Goal: Information Seeking & Learning: Learn about a topic

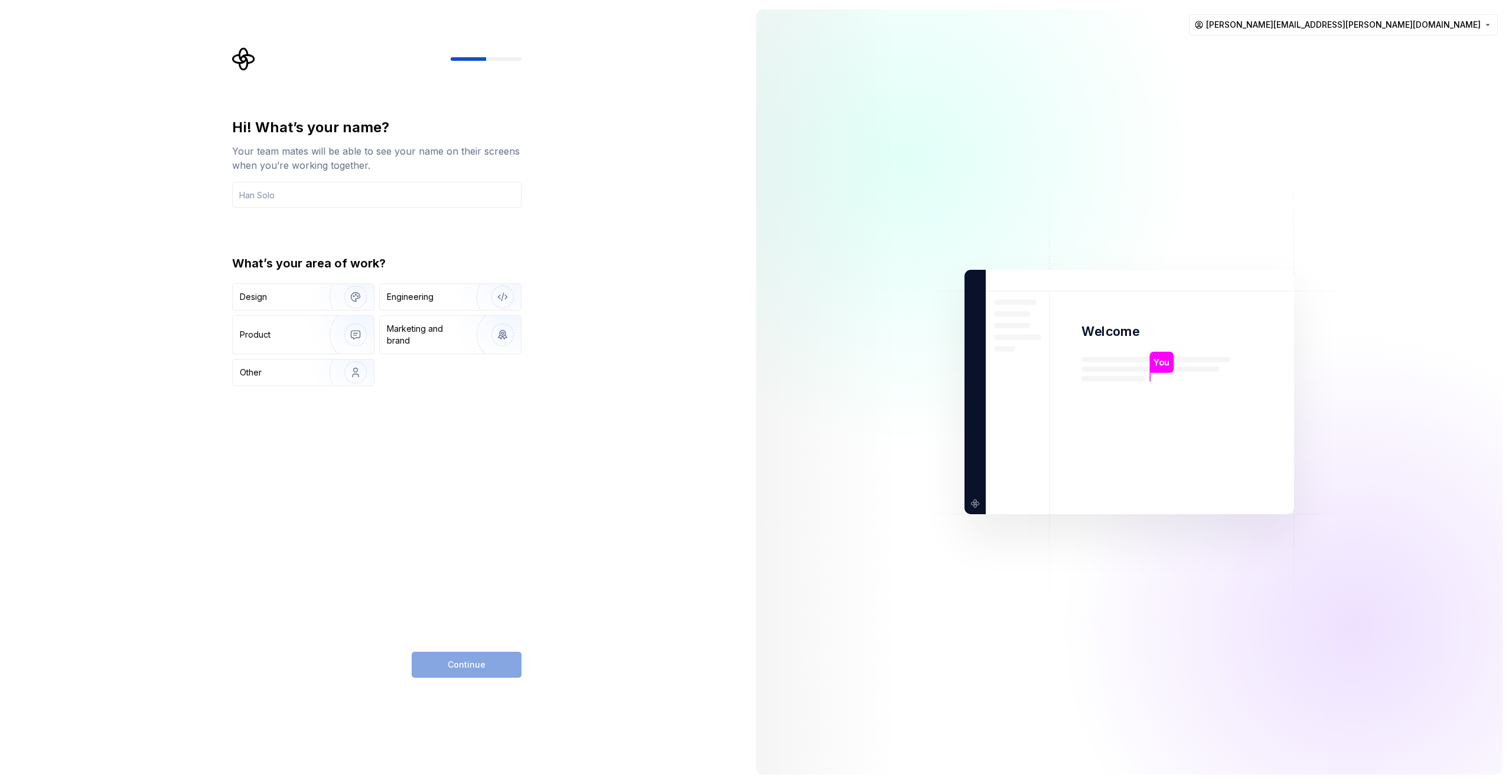
click at [964, 198] on img at bounding box center [1130, 392] width 479 height 558
click at [1366, 97] on div at bounding box center [1130, 392] width 747 height 765
click at [1076, 186] on img at bounding box center [1130, 392] width 479 height 558
click at [991, 236] on img at bounding box center [1130, 392] width 479 height 558
click at [332, 199] on input "text" at bounding box center [377, 195] width 289 height 26
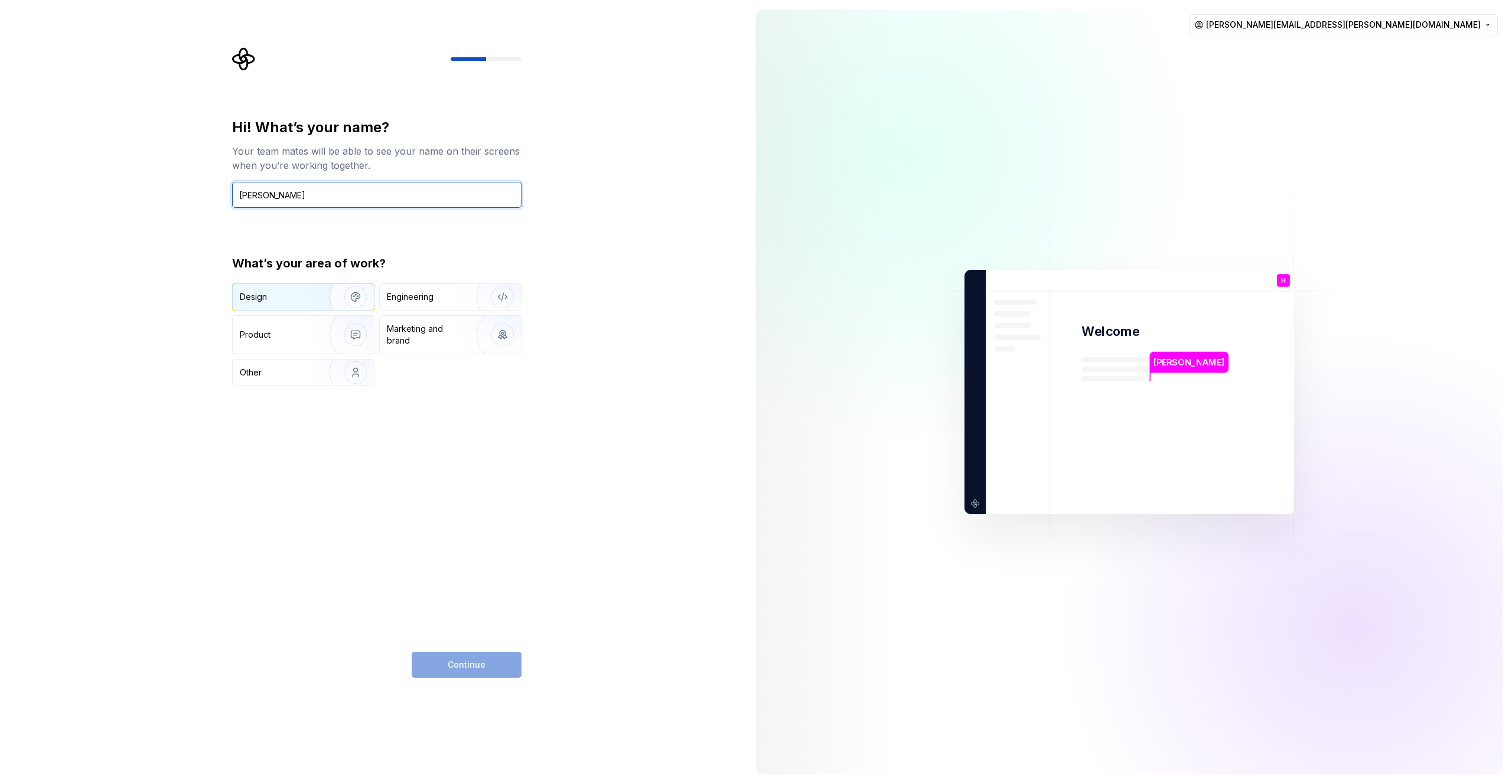
type input "Hugh"
click at [276, 296] on div "Design" at bounding box center [277, 297] width 75 height 11
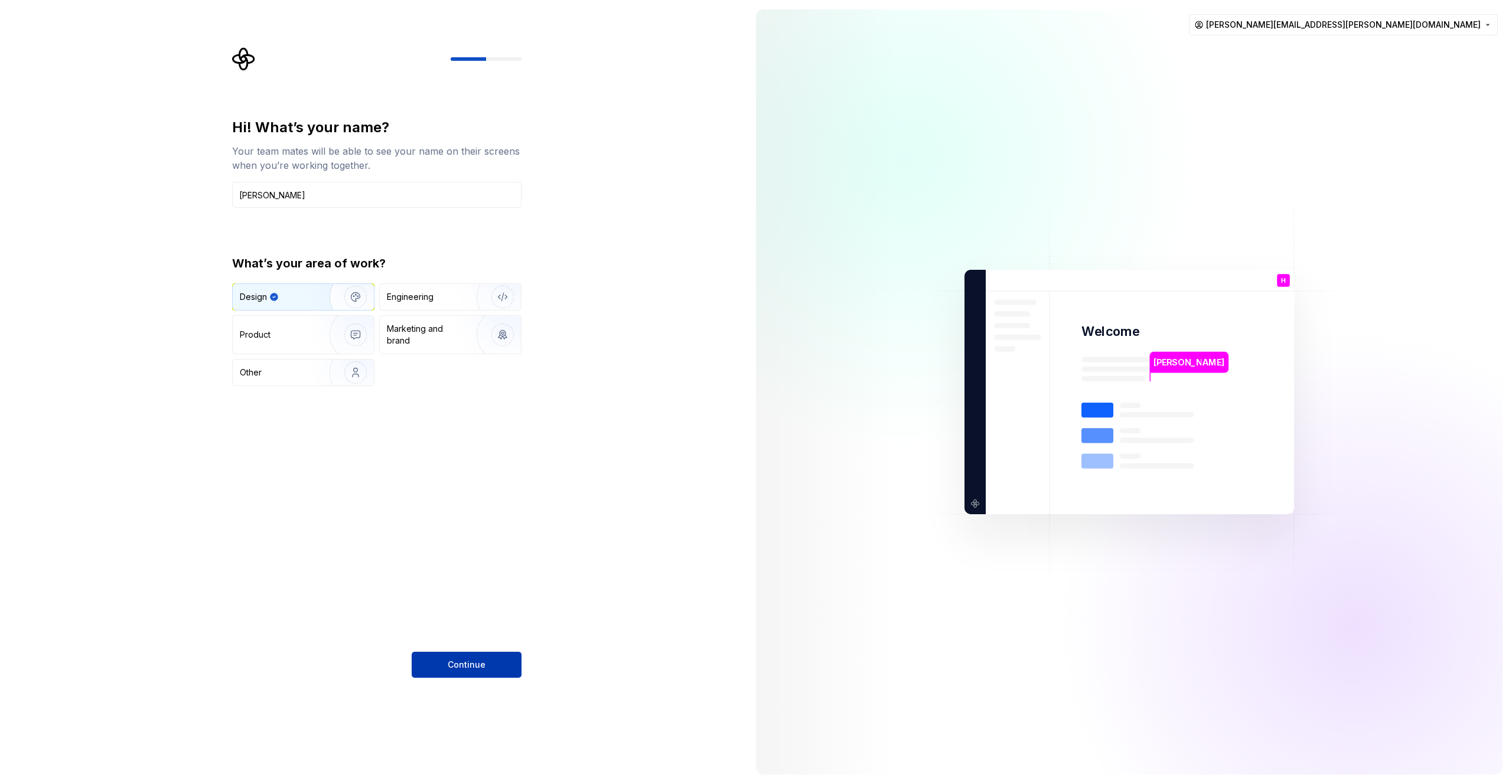
click at [456, 661] on span "Continue" at bounding box center [466, 665] width 38 height 11
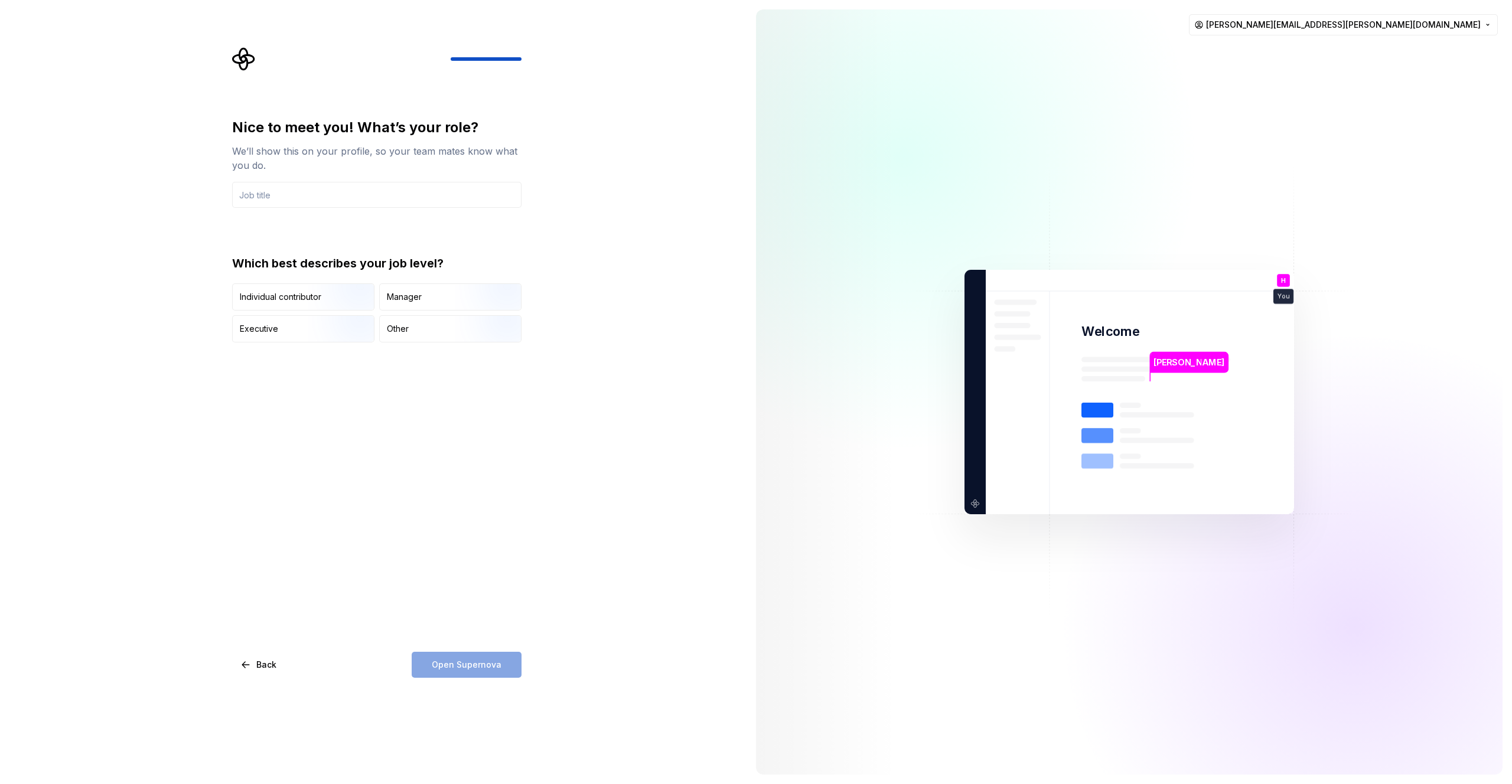
click at [1052, 166] on img at bounding box center [1130, 392] width 479 height 558
click at [1399, 22] on html "Nice to meet you! What’s your role? We’ll show this on your profile, so your te…" at bounding box center [756, 392] width 1512 height 784
click at [1285, 52] on html "Nice to meet you! What’s your role? We’ll show this on your profile, so your te…" at bounding box center [756, 392] width 1512 height 784
click at [292, 202] on input "text" at bounding box center [377, 195] width 289 height 26
type input "Sr Product Designer"
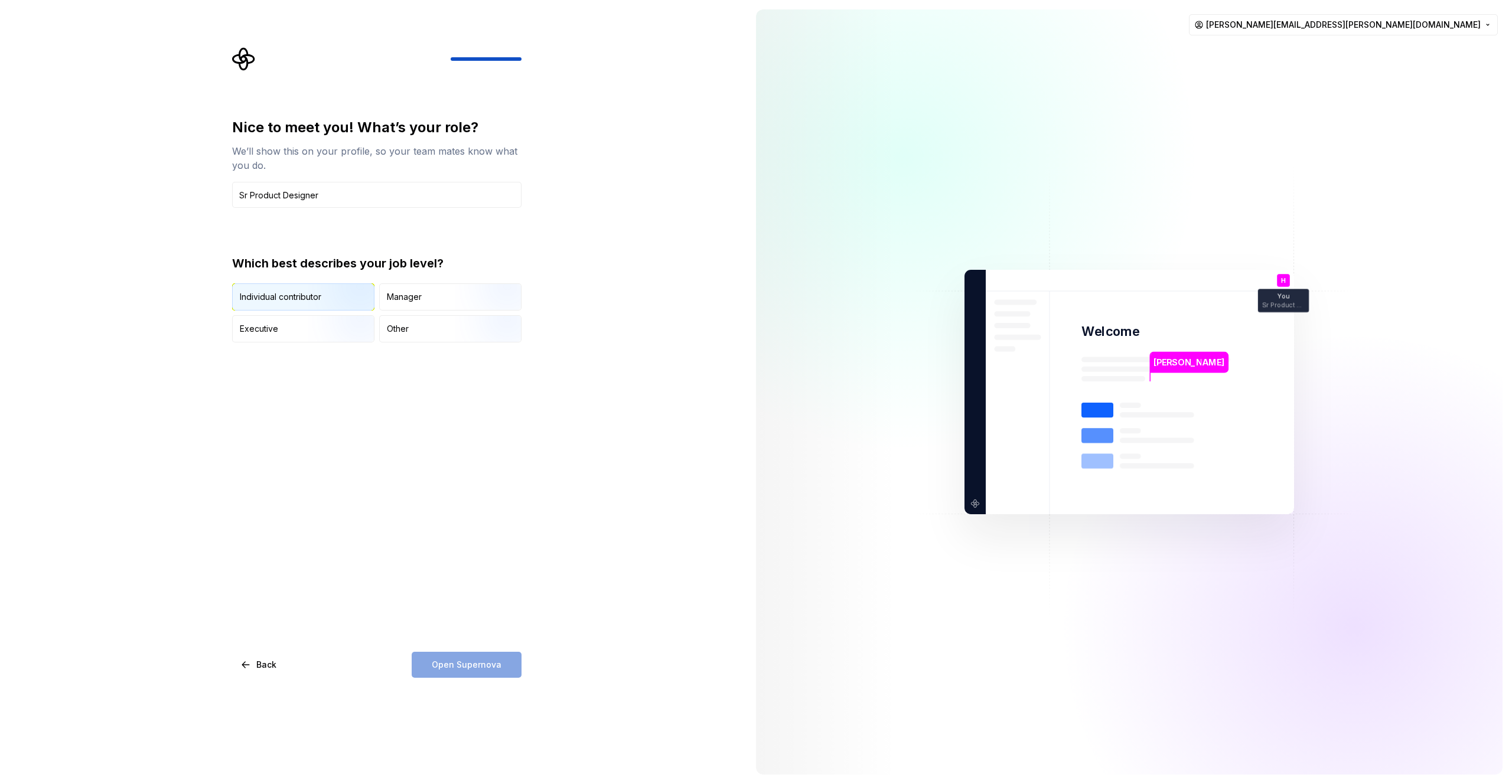
click at [260, 296] on div "Individual contributor" at bounding box center [281, 297] width 82 height 11
click at [456, 658] on button "Open Supernova" at bounding box center [466, 665] width 110 height 26
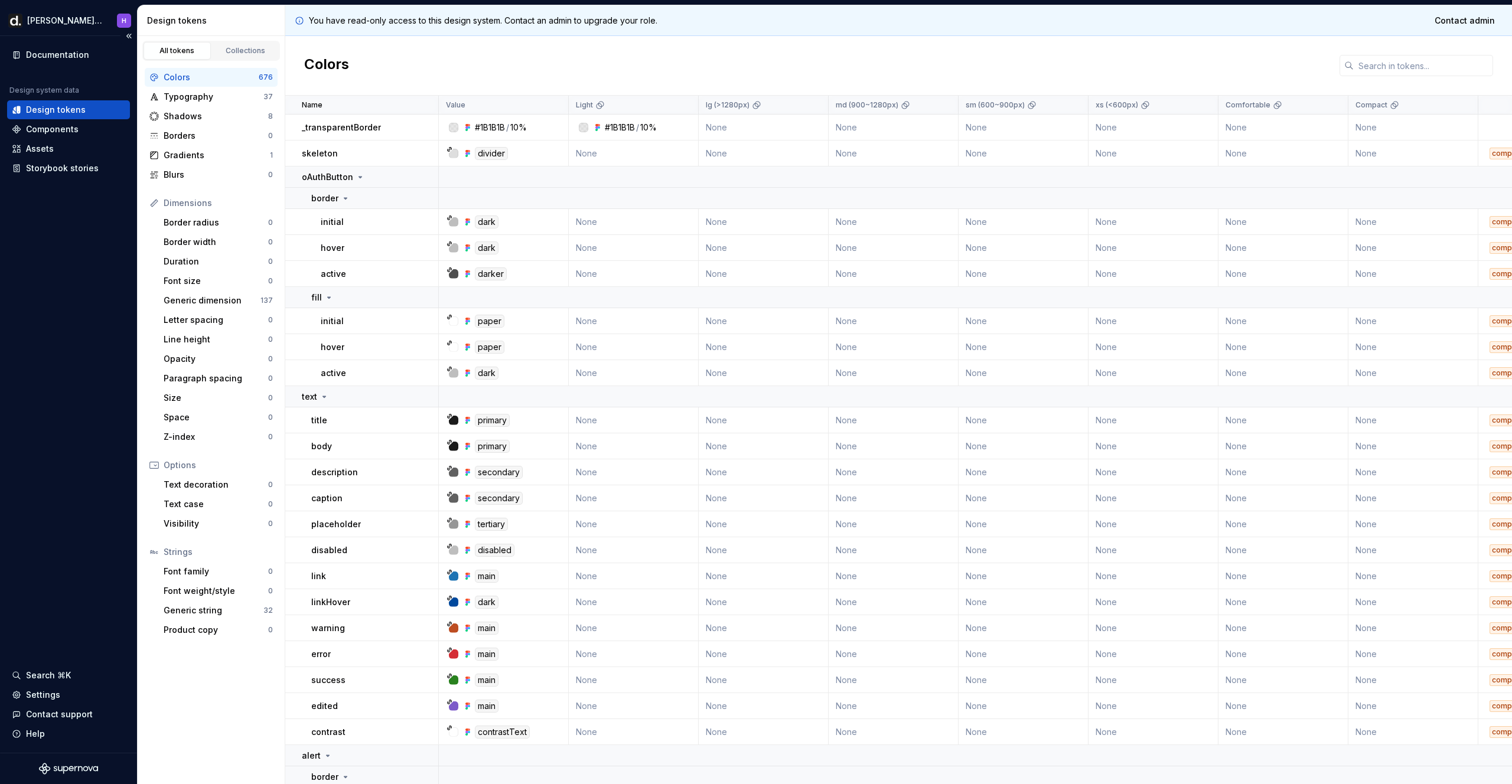
click at [72, 303] on div "Documentation Design system data Design tokens Components Assets Storybook stor…" at bounding box center [68, 394] width 137 height 717
click at [503, 50] on div "Colors" at bounding box center [899, 65] width 1227 height 60
click at [55, 131] on div "Components" at bounding box center [52, 129] width 52 height 11
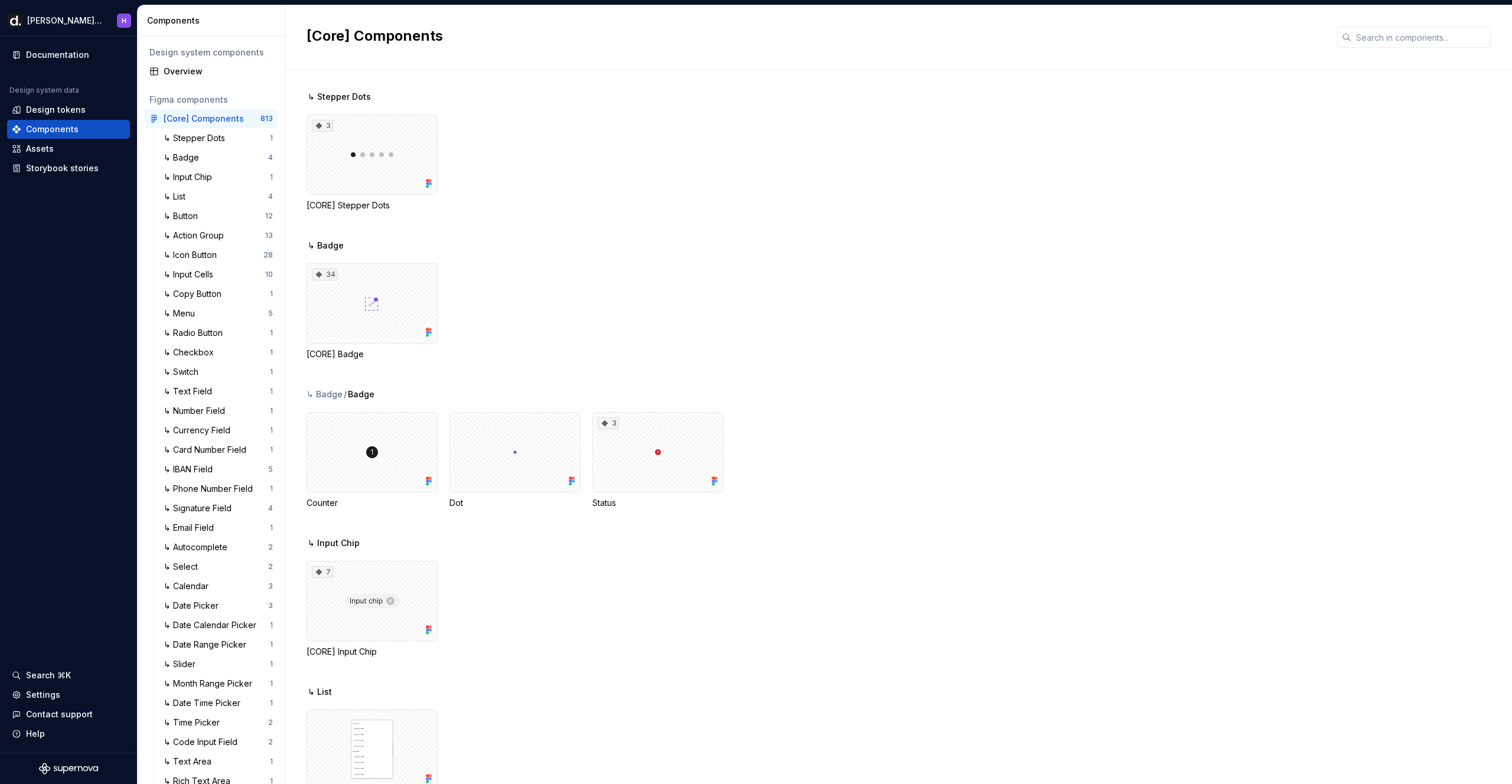
click at [772, 296] on div "34 [CORE] Badge" at bounding box center [909, 311] width 1206 height 97
